Goal: Information Seeking & Learning: Learn about a topic

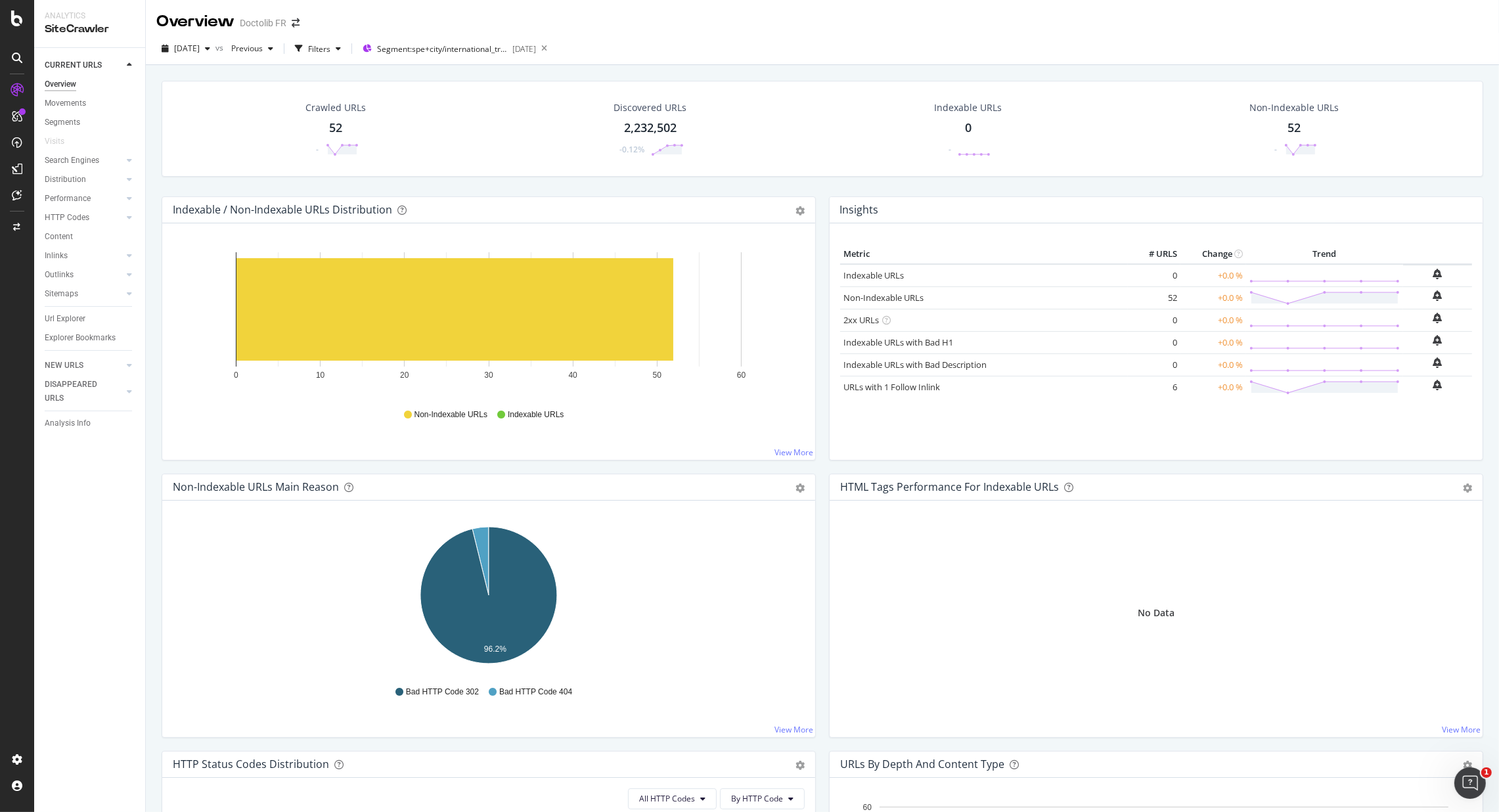
click at [338, 129] on div "52" at bounding box center [336, 128] width 13 height 17
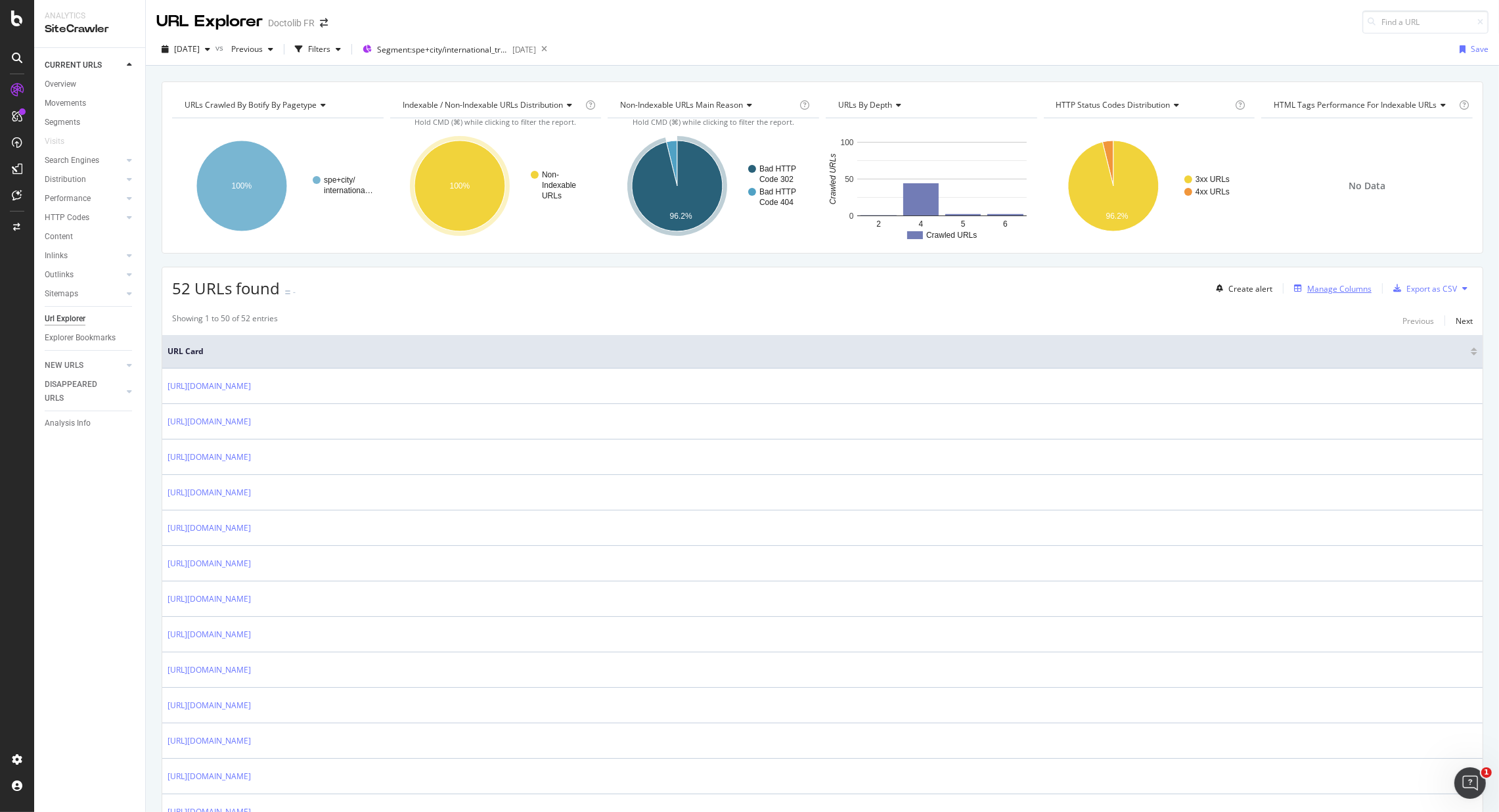
click at [1103, 288] on div "Manage Columns" at bounding box center [1339, 289] width 64 height 11
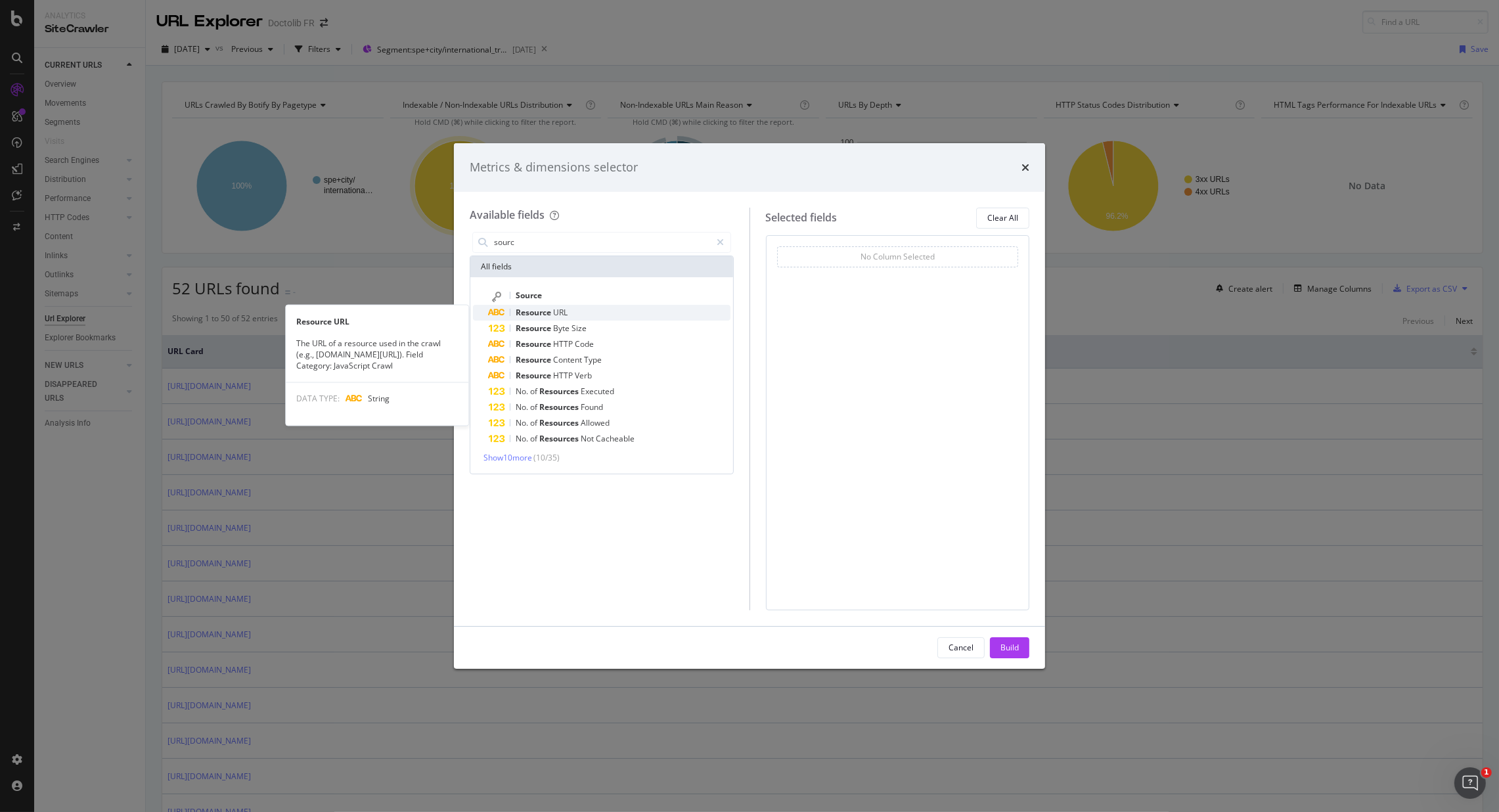
type input "sourc"
click at [548, 309] on span "Resource" at bounding box center [535, 312] width 38 height 11
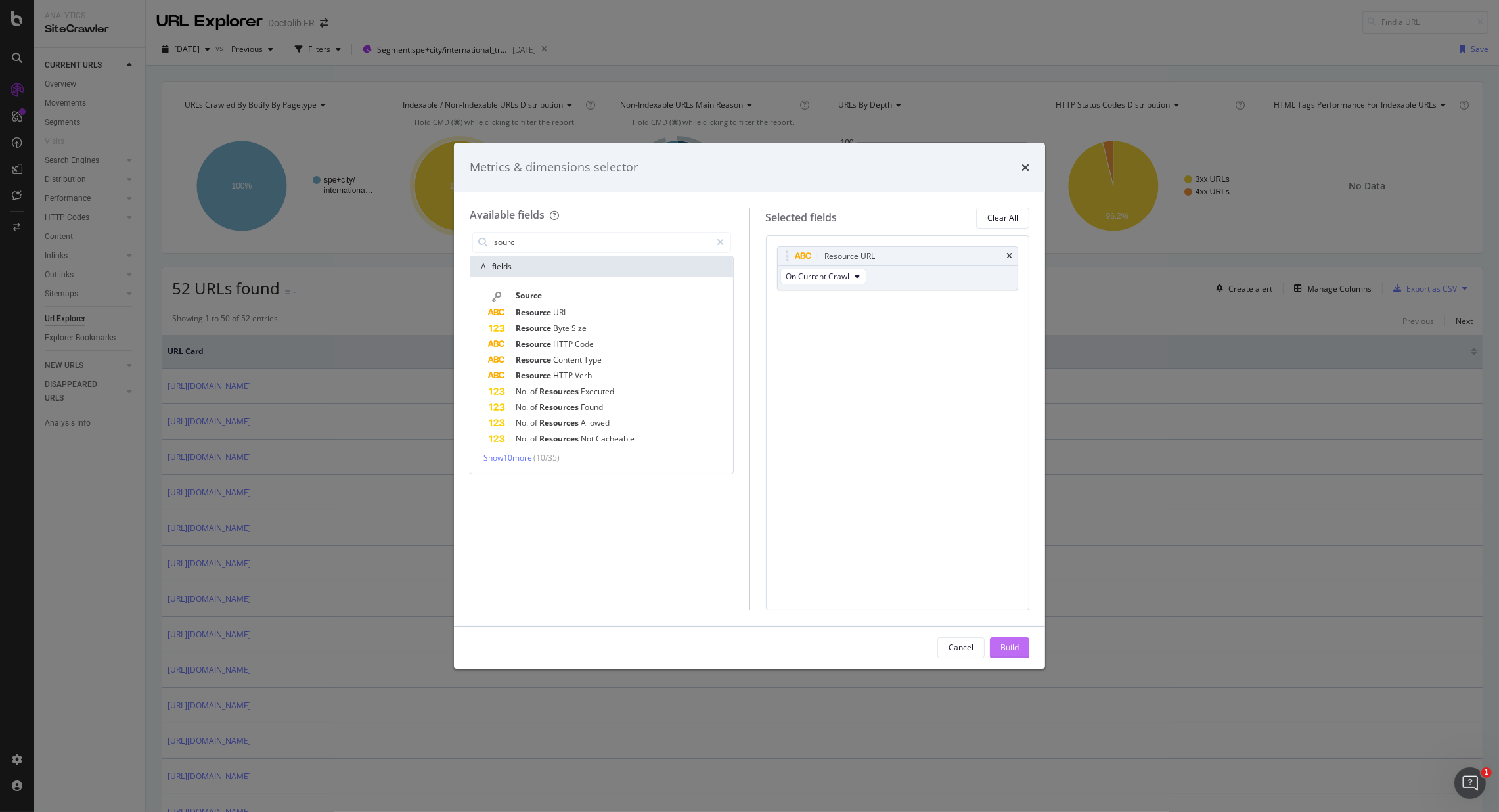
click at [1000, 599] on div "Build" at bounding box center [1010, 646] width 19 height 11
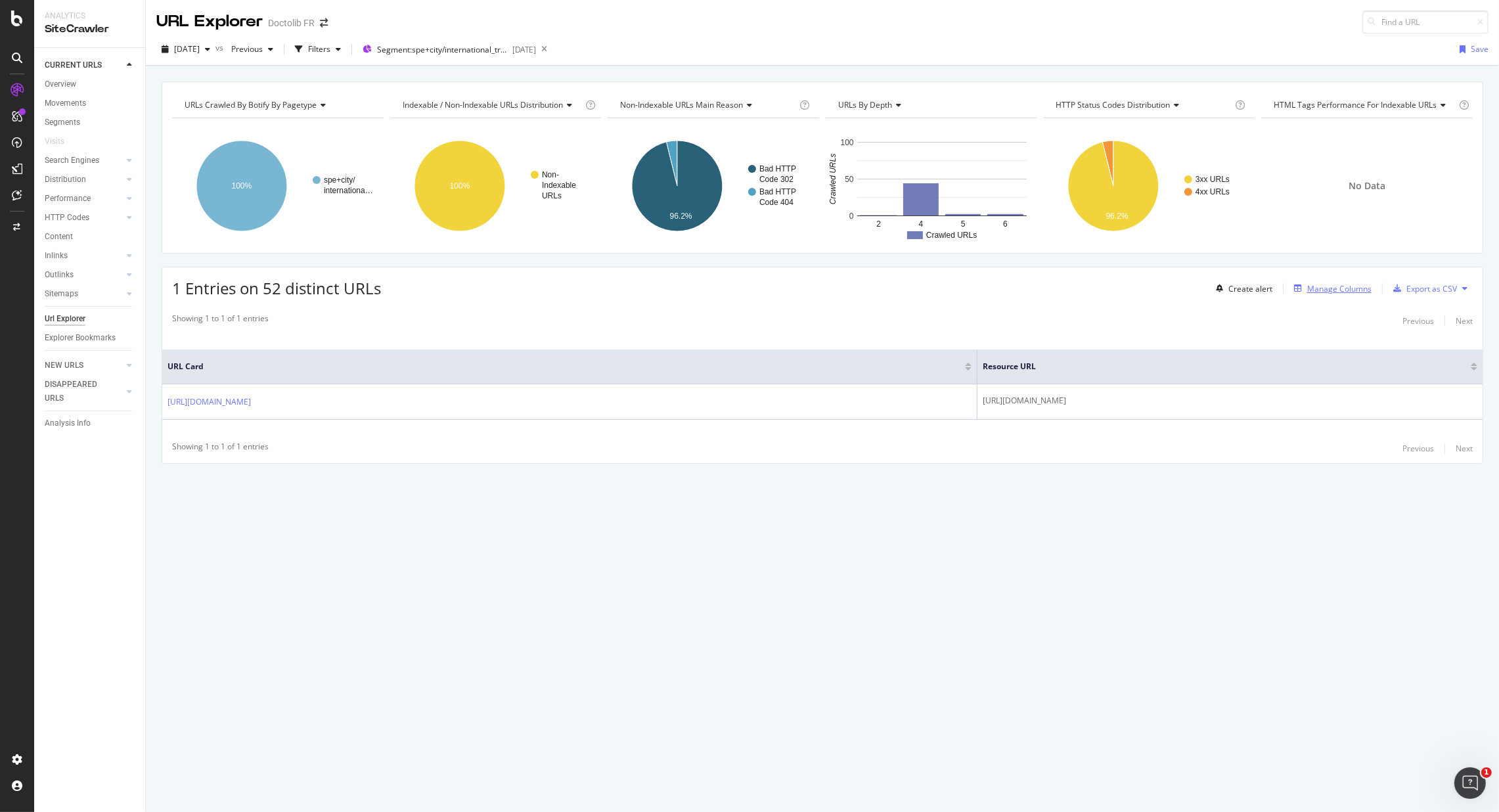
click at [1103, 289] on div "Manage Columns" at bounding box center [1339, 289] width 64 height 11
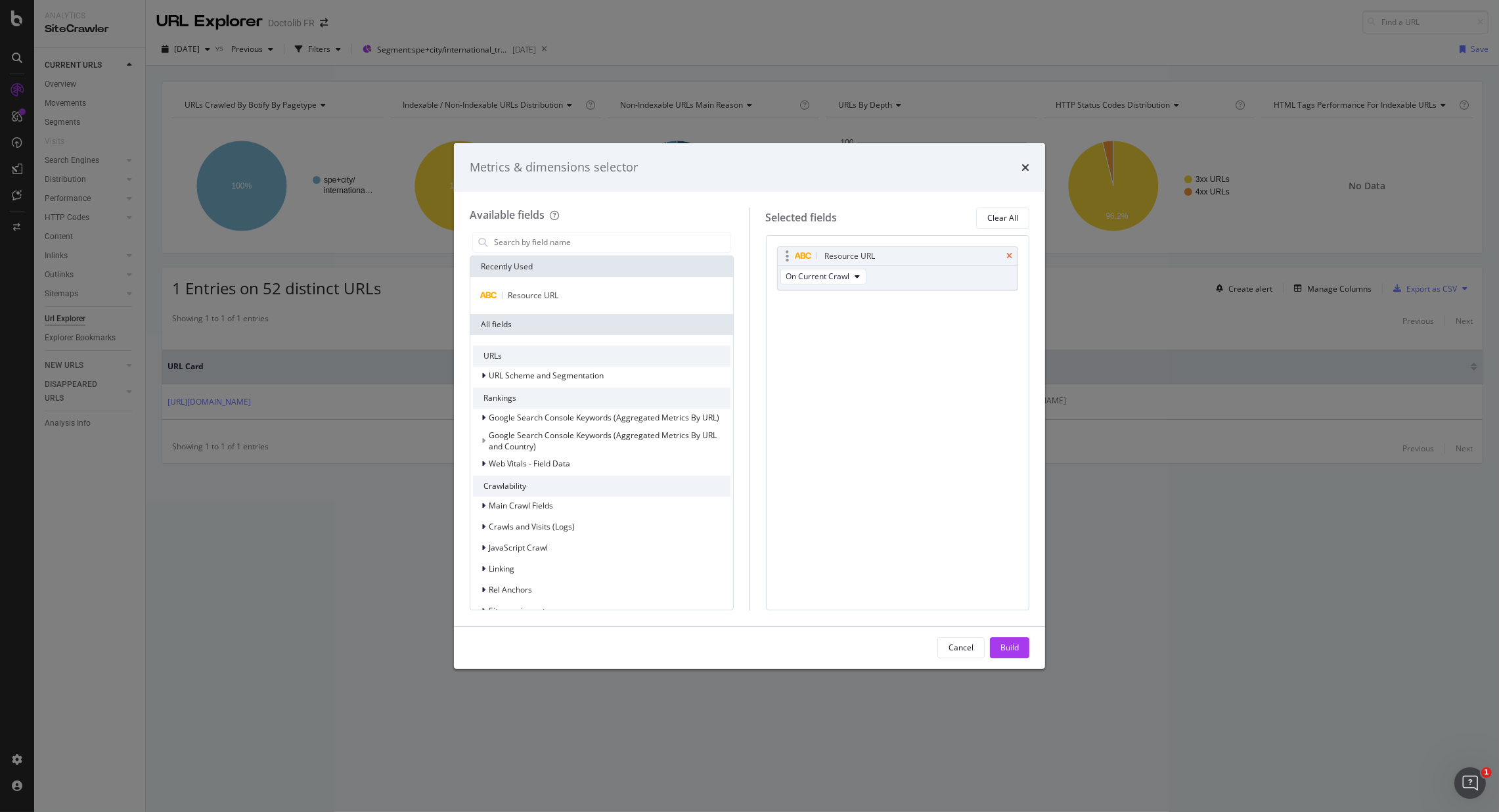
click at [1007, 254] on icon "times" at bounding box center [1009, 255] width 6 height 8
click at [548, 247] on input "modal" at bounding box center [612, 242] width 237 height 20
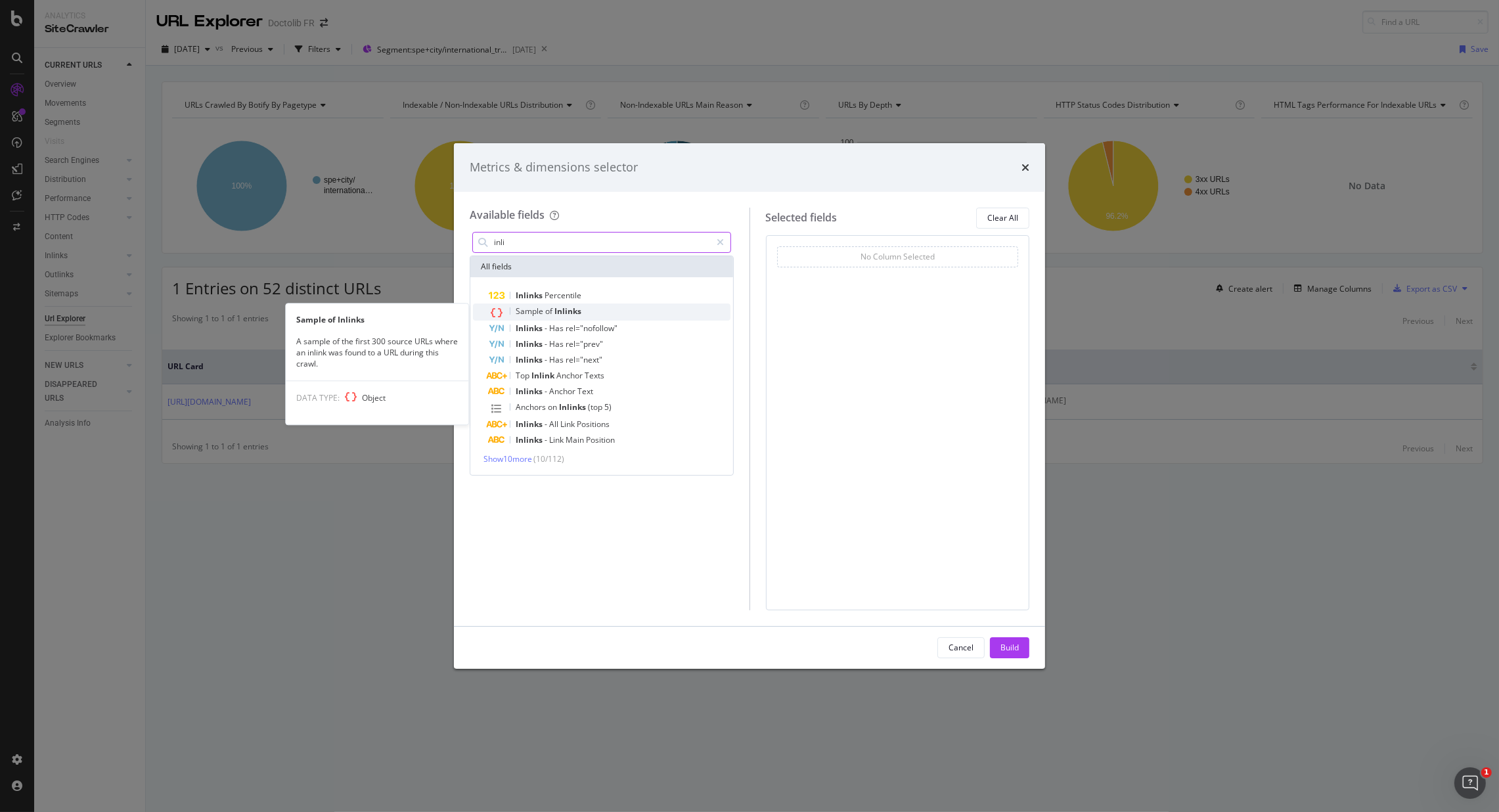
type input "inli"
click at [548, 312] on span "of" at bounding box center [549, 311] width 9 height 11
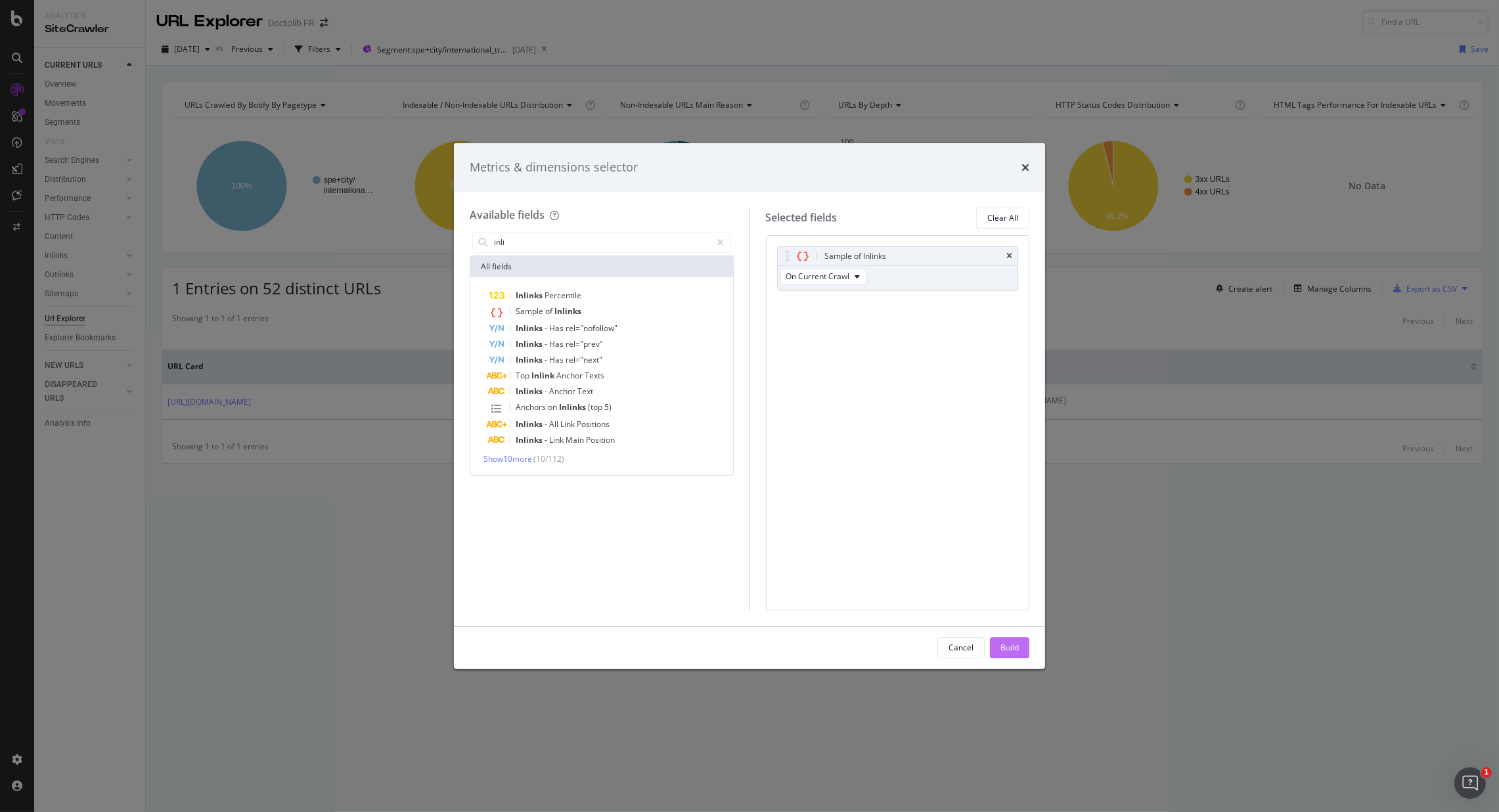
click at [1010, 599] on div "Build" at bounding box center [1010, 646] width 19 height 11
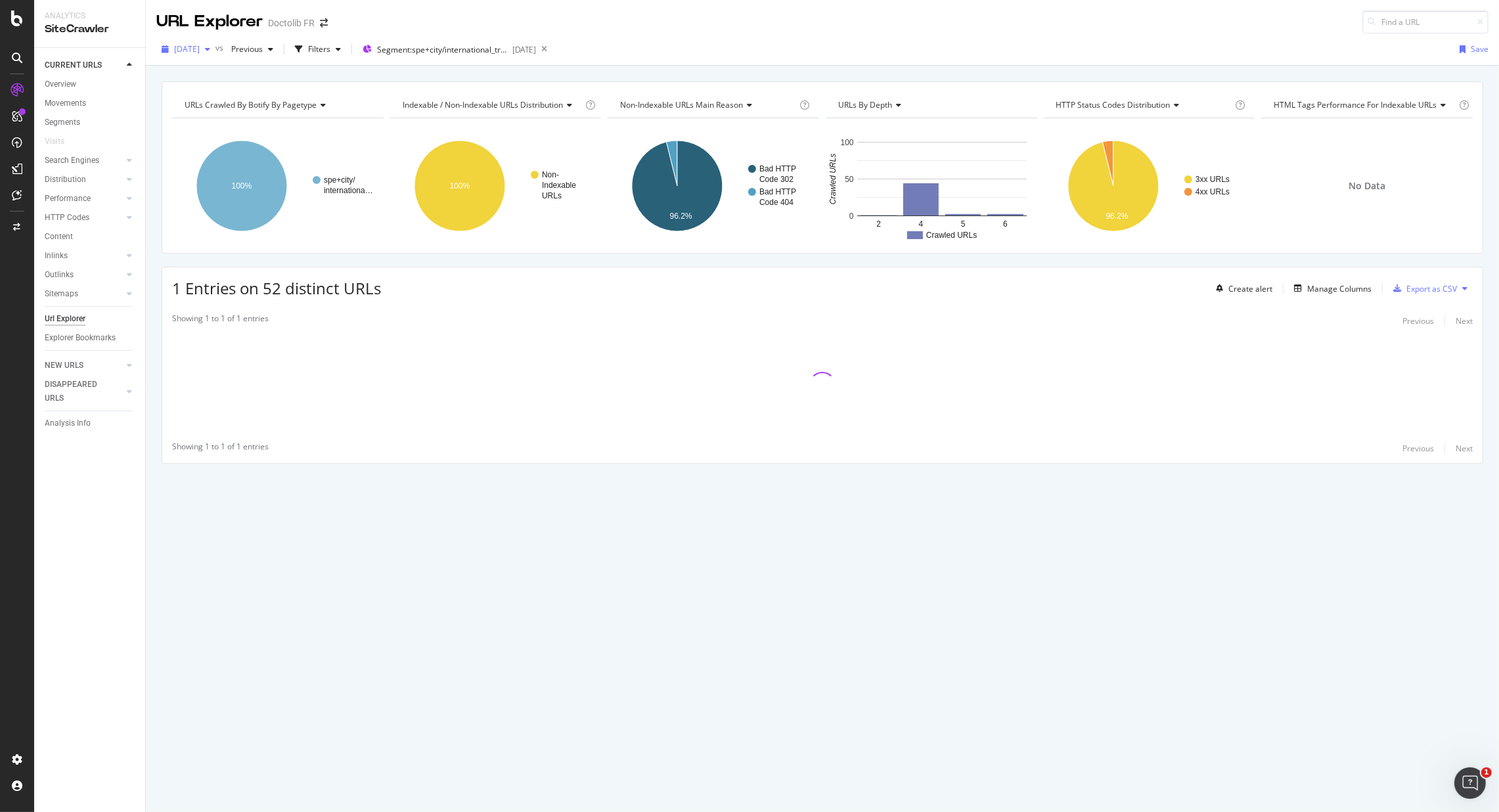
click at [210, 50] on icon "button" at bounding box center [208, 49] width 5 height 8
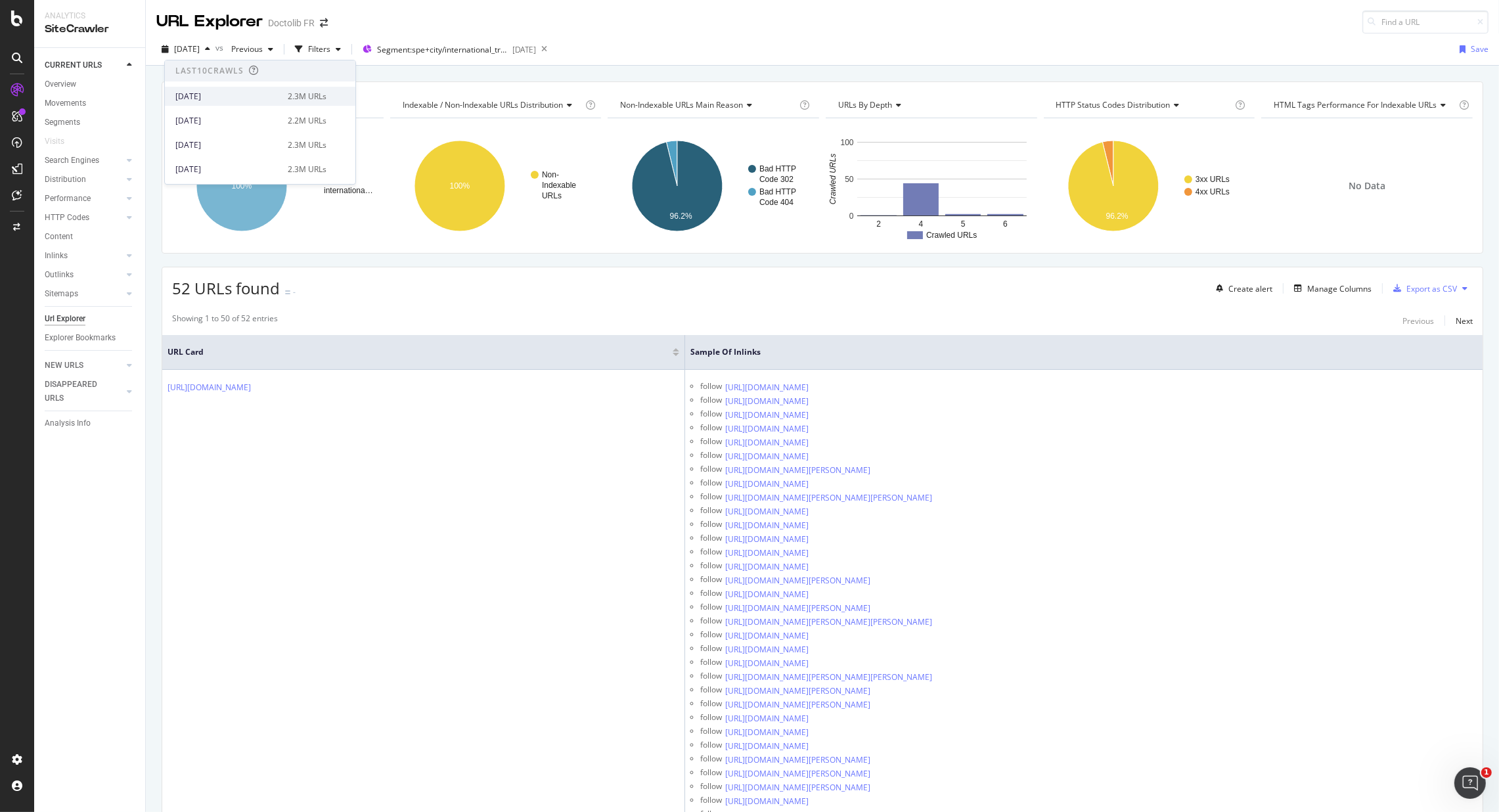
click at [219, 96] on div "[DATE]" at bounding box center [227, 96] width 104 height 12
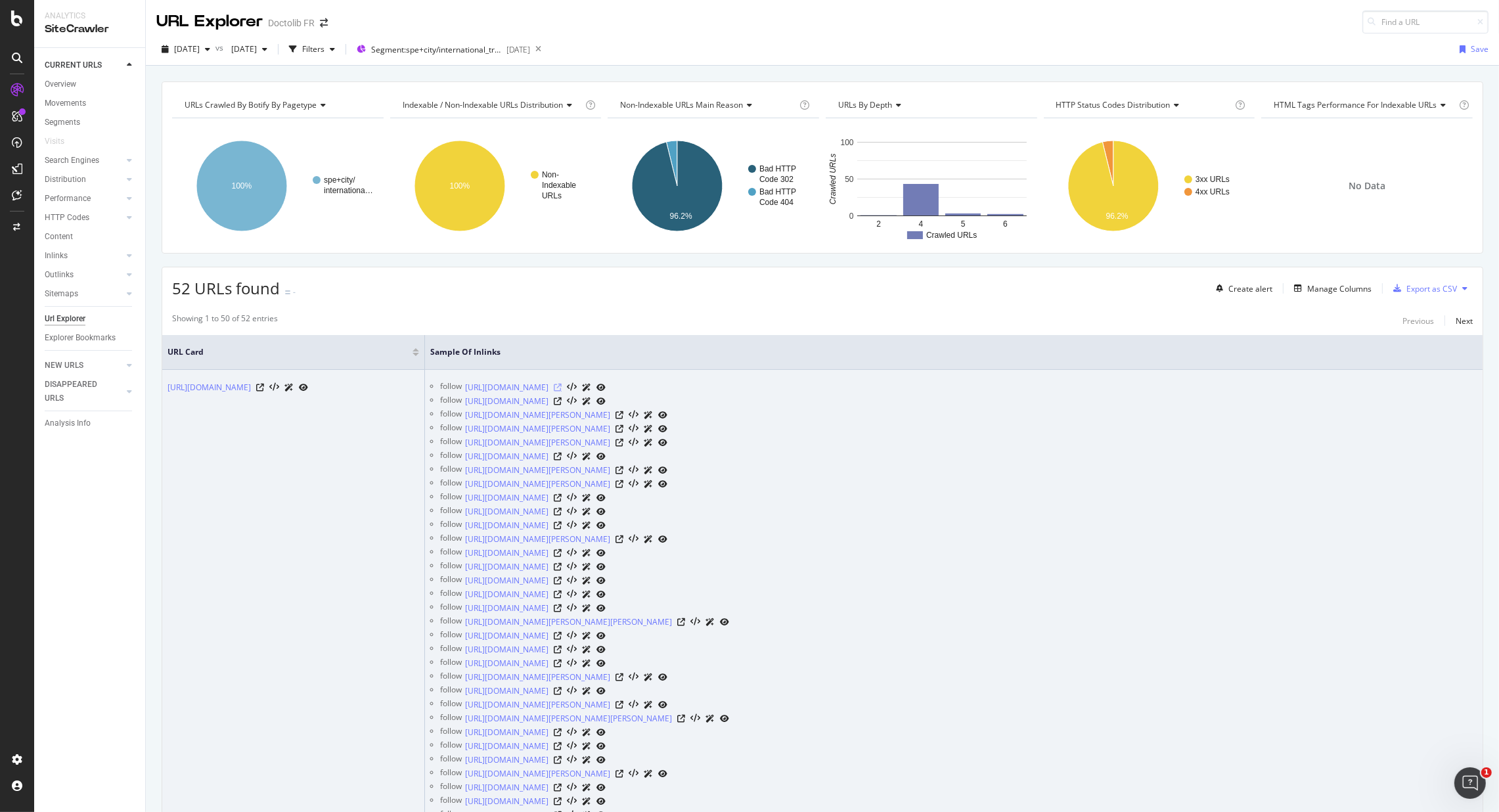
click at [562, 388] on icon at bounding box center [557, 387] width 8 height 8
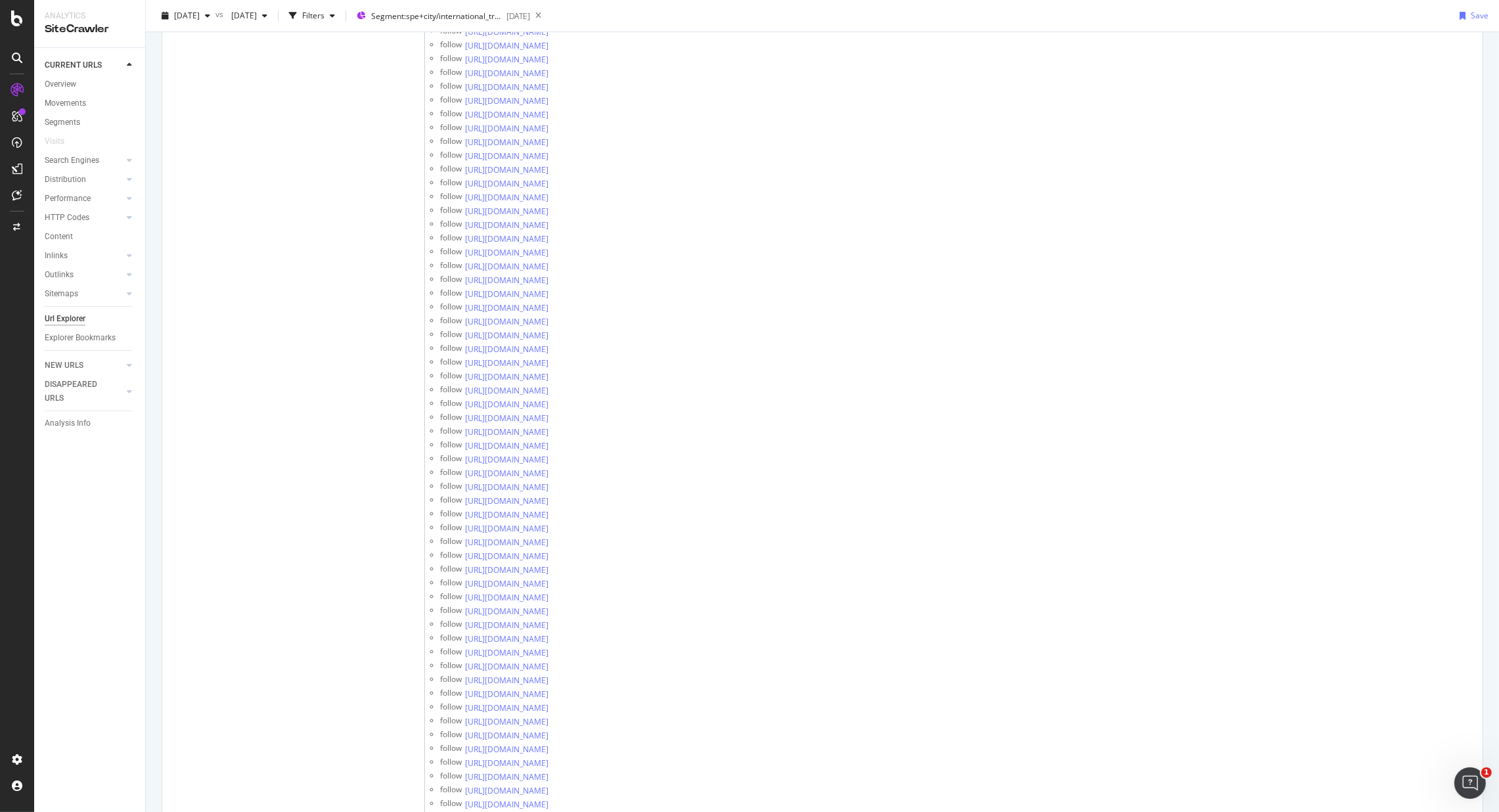
scroll to position [4209, 0]
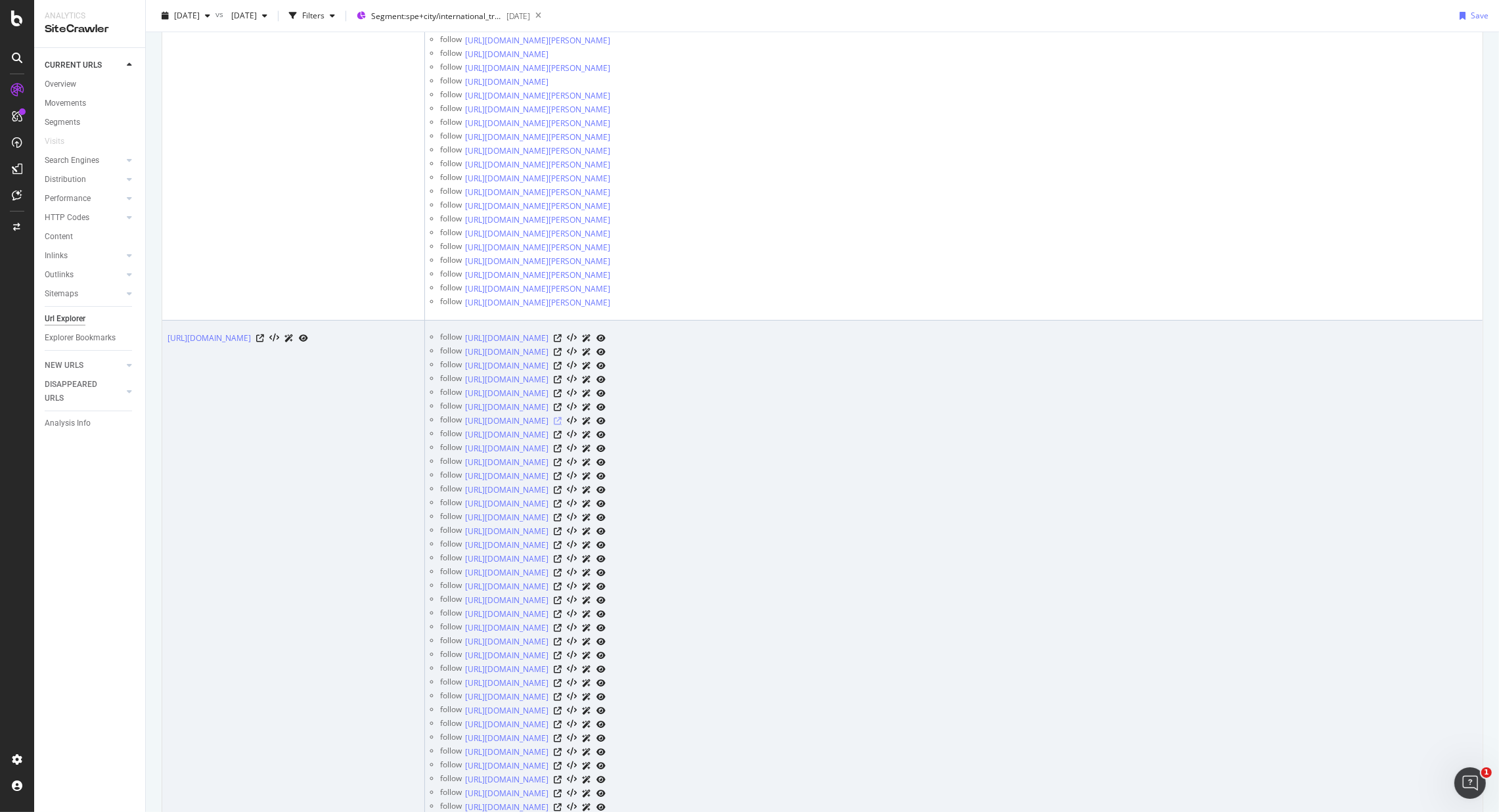
click at [562, 422] on icon at bounding box center [557, 420] width 8 height 8
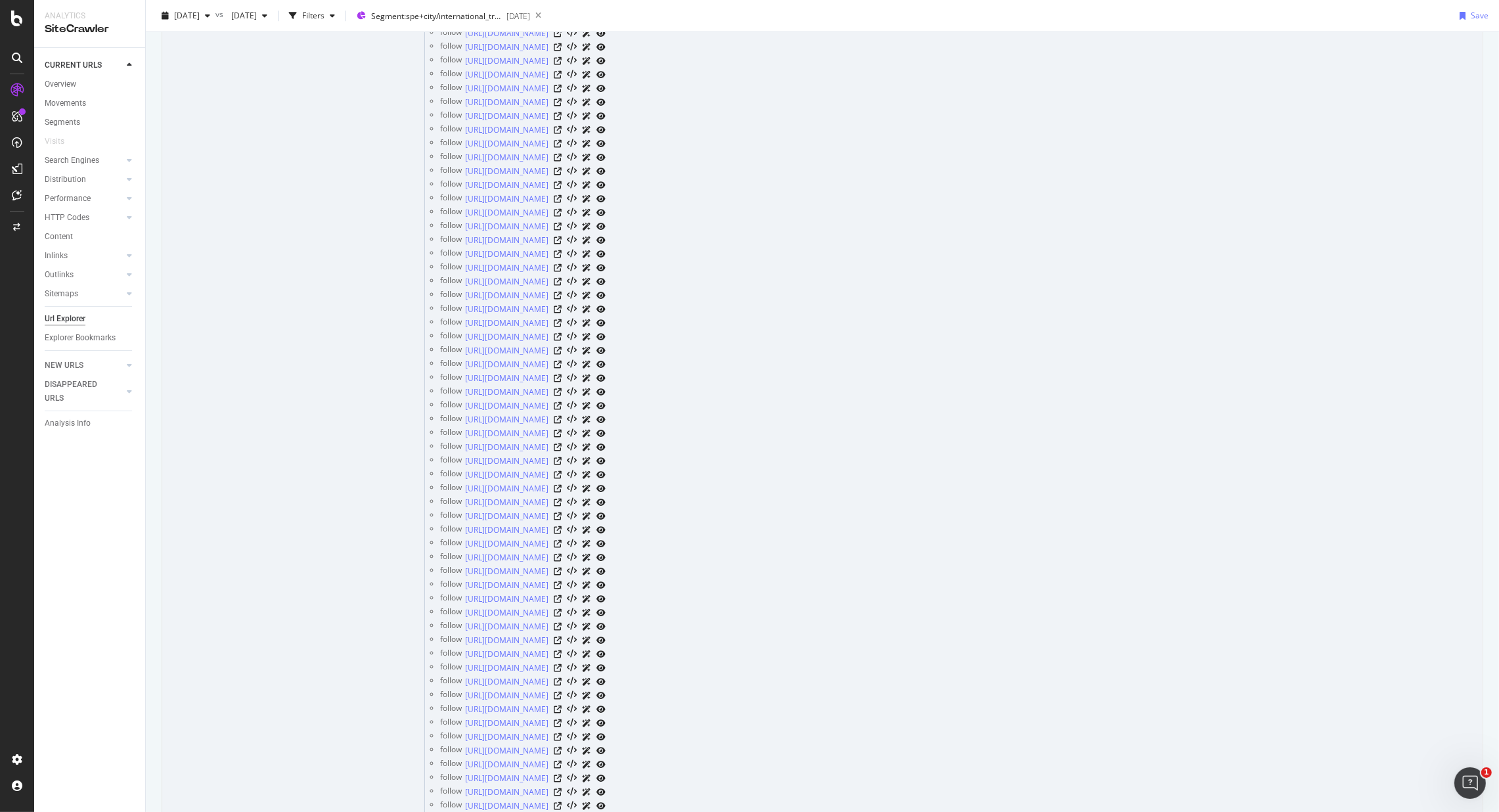
scroll to position [4747, 0]
